Goal: Information Seeking & Learning: Find specific page/section

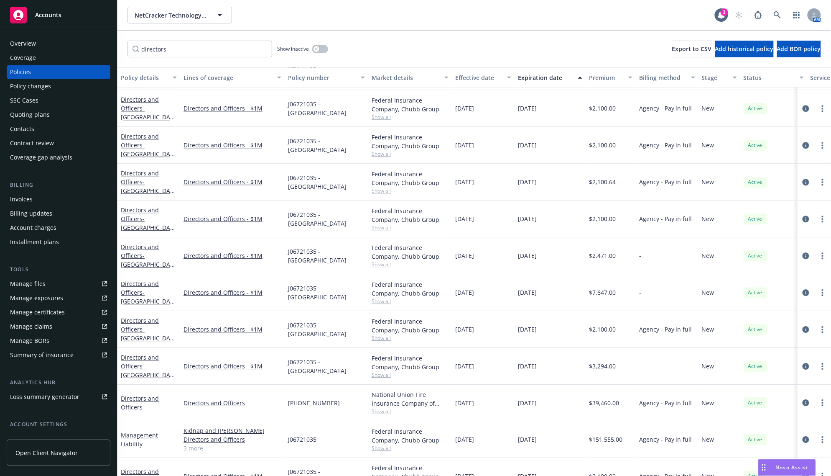
scroll to position [761, 0]
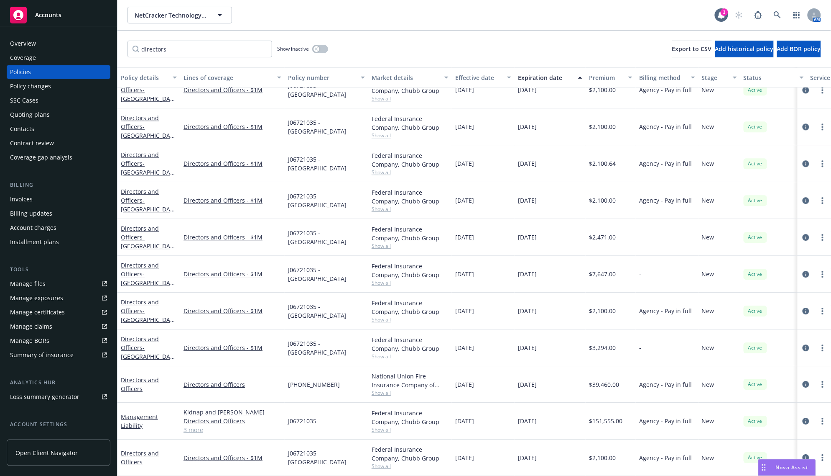
type input "directors"
click at [194, 425] on link "3 more" at bounding box center [233, 429] width 98 height 9
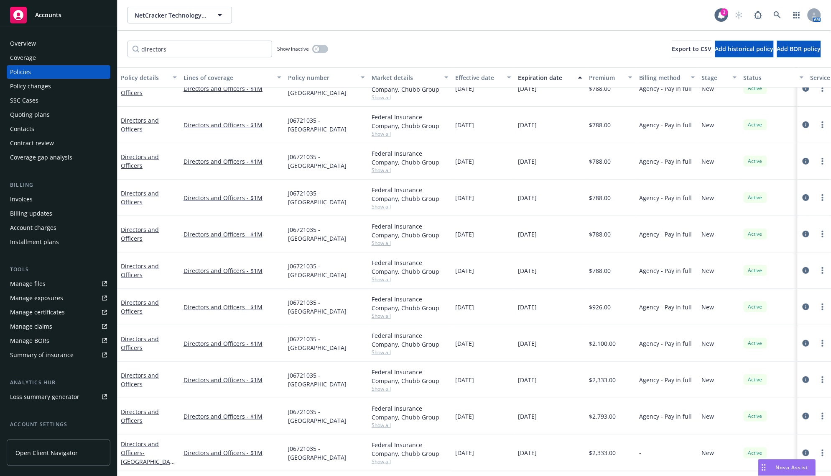
scroll to position [0, 0]
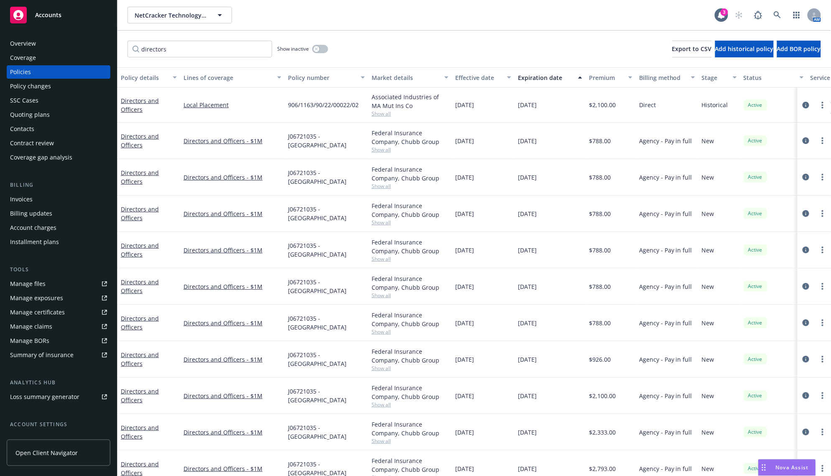
click at [408, 35] on div "directors Show inactive Export to CSV Add historical policy Add BOR policy" at bounding box center [475, 49] width 714 height 37
